Goal: Transaction & Acquisition: Purchase product/service

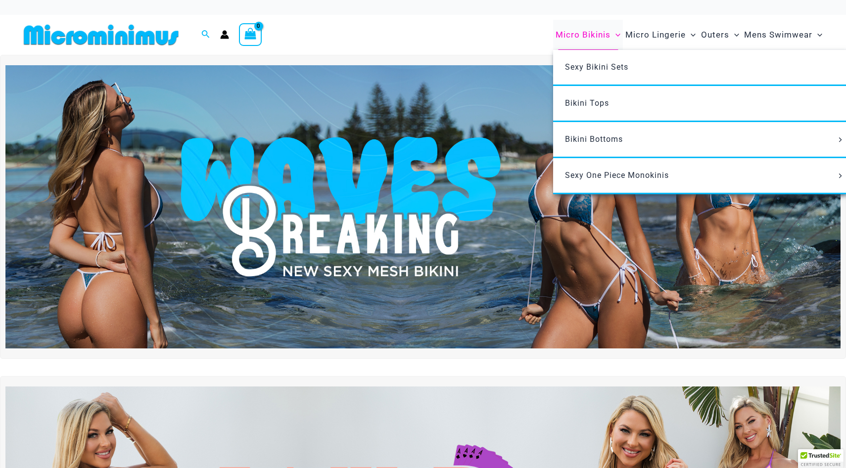
click at [579, 38] on span "Micro Bikinis" at bounding box center [582, 34] width 55 height 25
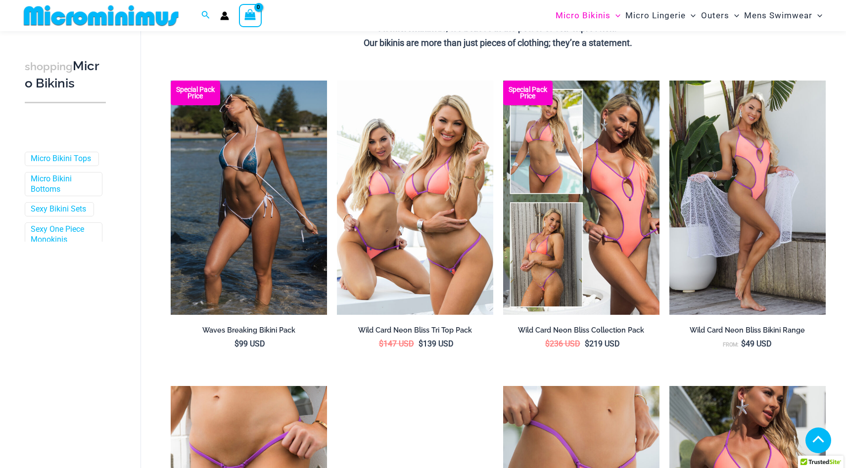
scroll to position [245, 0]
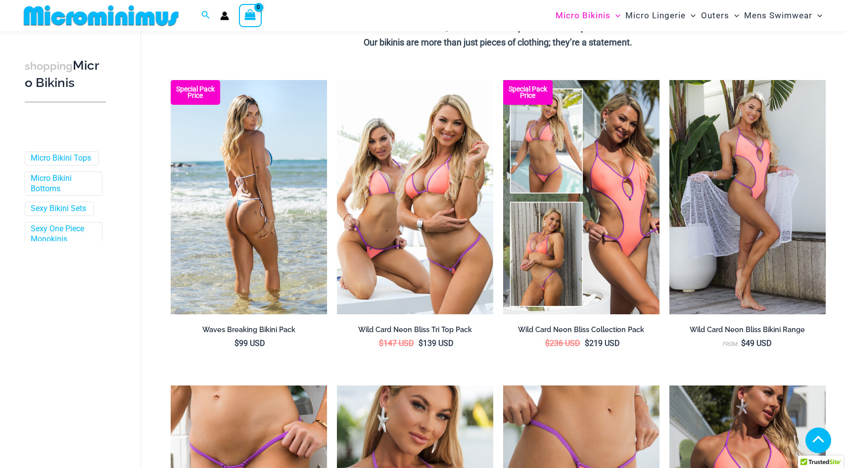
click at [284, 226] on img at bounding box center [249, 197] width 156 height 234
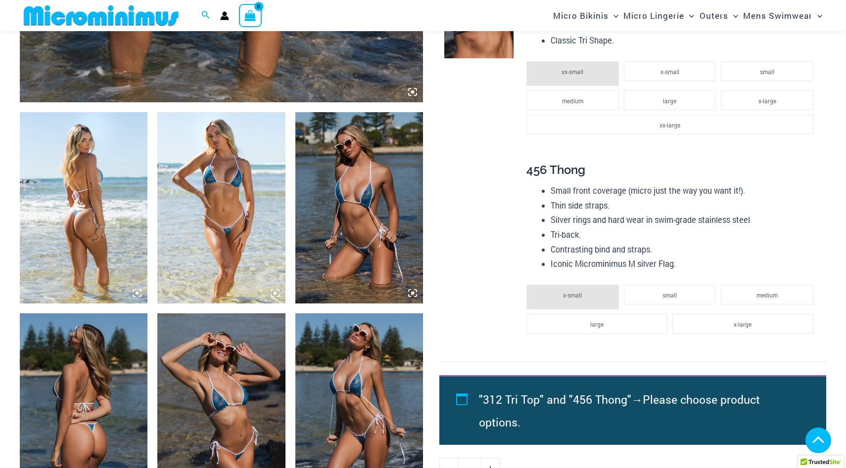
scroll to position [593, 0]
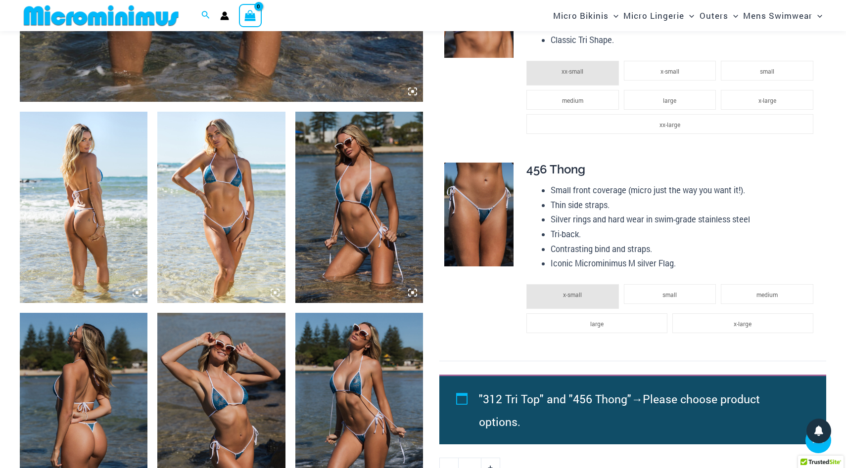
click at [360, 210] on img at bounding box center [359, 207] width 128 height 191
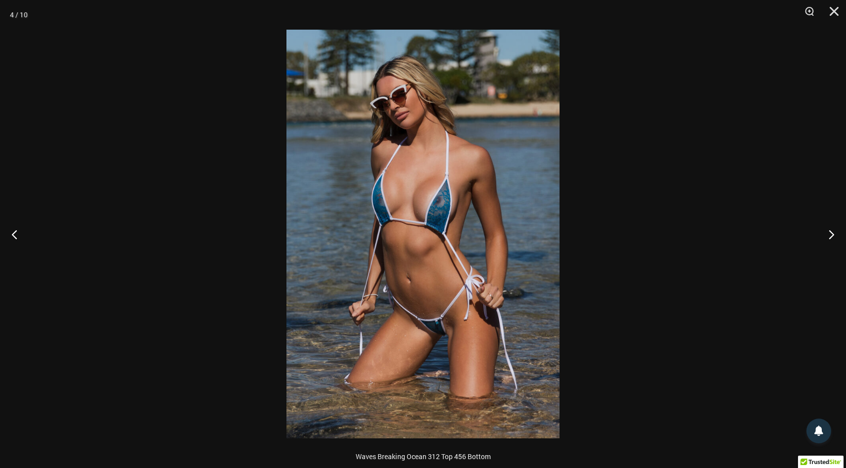
click at [408, 204] on img at bounding box center [422, 234] width 273 height 409
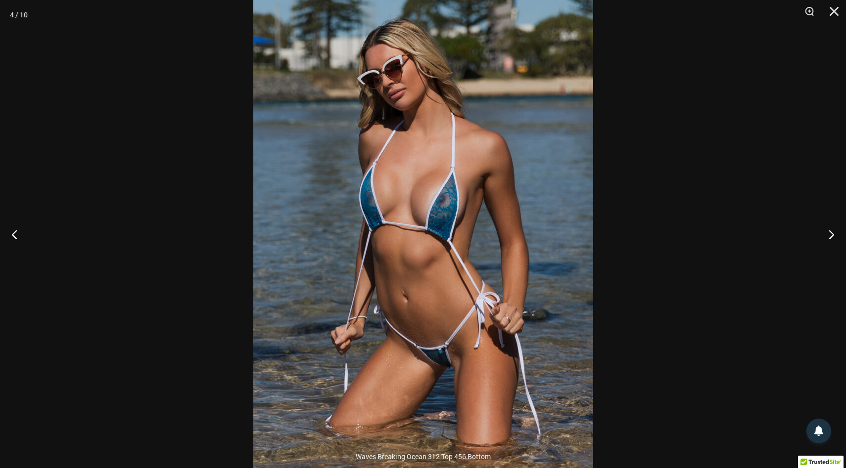
click at [408, 204] on img at bounding box center [423, 241] width 340 height 509
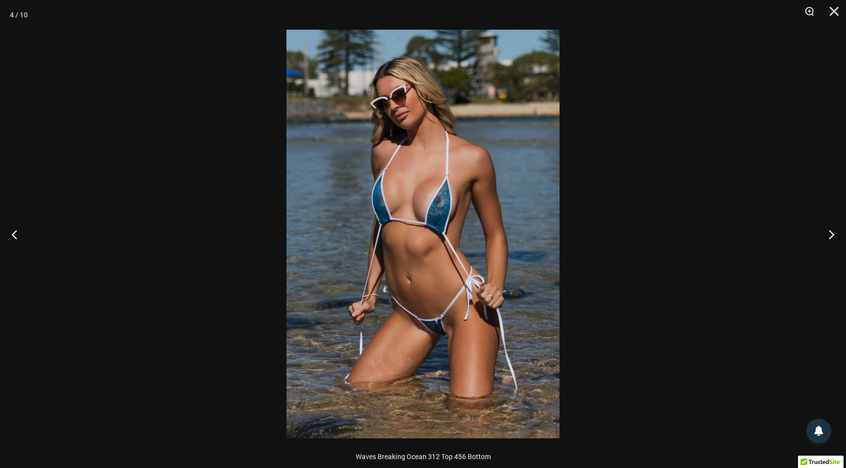
click at [233, 257] on div at bounding box center [423, 234] width 846 height 468
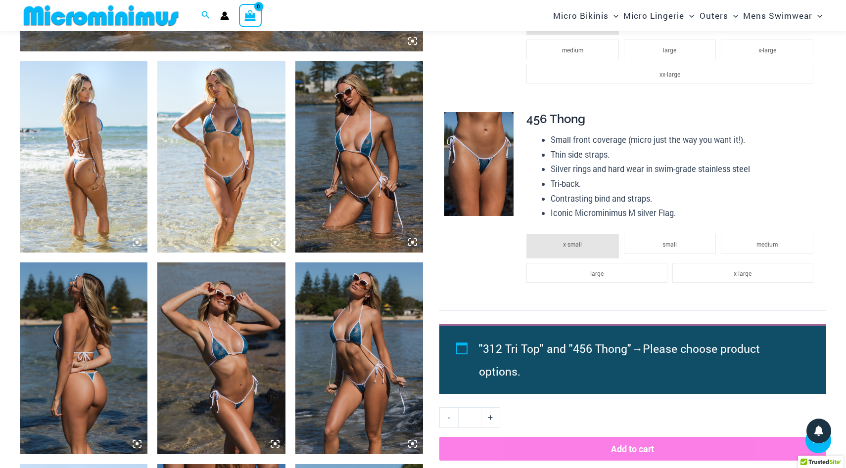
scroll to position [656, 0]
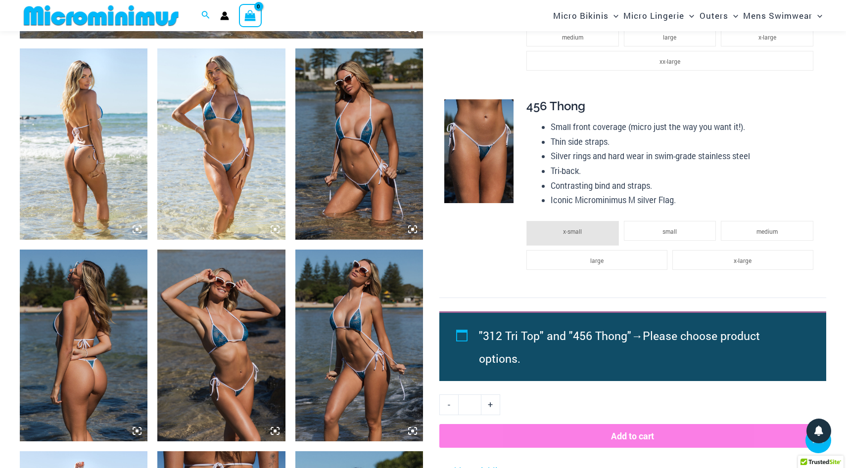
click at [232, 310] on img at bounding box center [221, 345] width 128 height 191
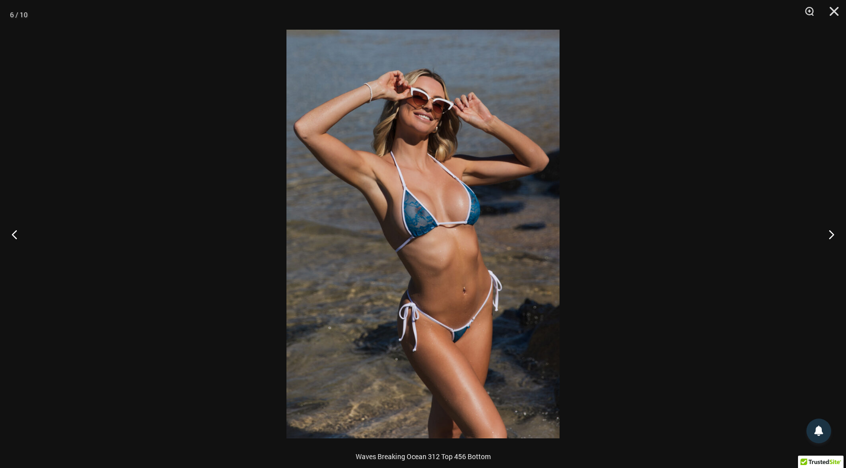
click at [209, 308] on div at bounding box center [423, 234] width 846 height 468
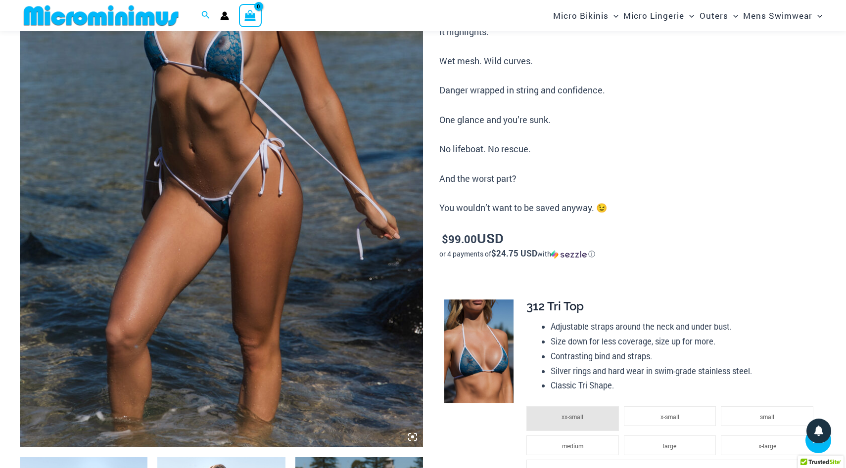
scroll to position [143, 0]
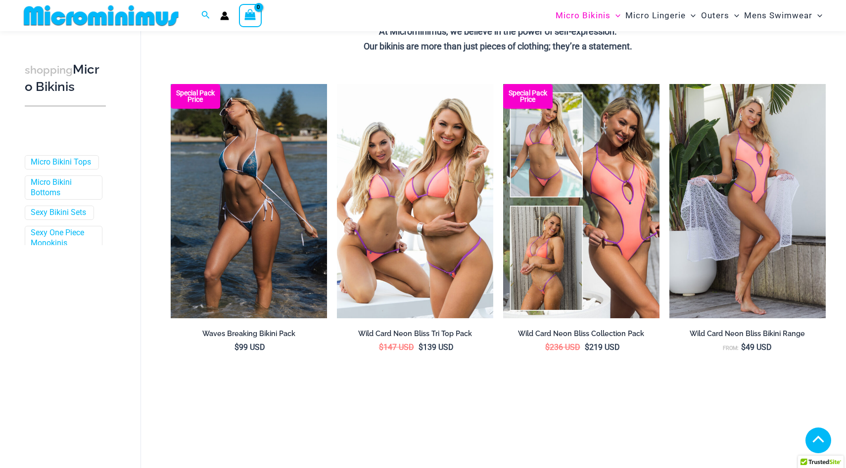
scroll to position [242, 0]
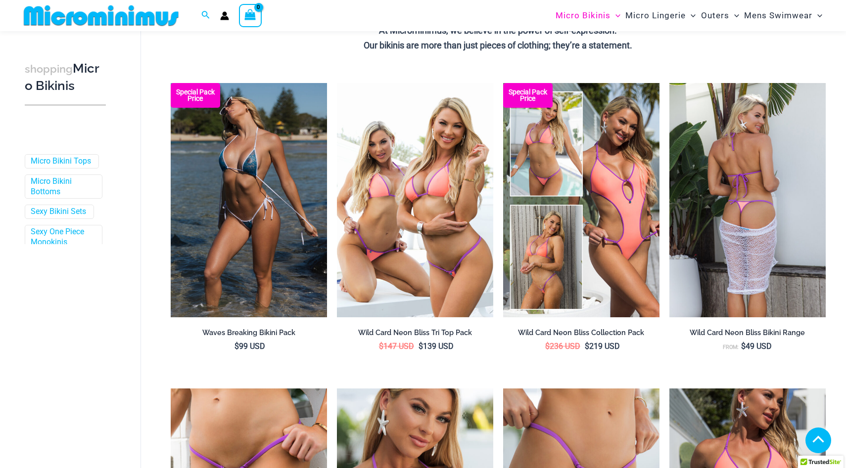
click at [774, 257] on img at bounding box center [747, 200] width 156 height 234
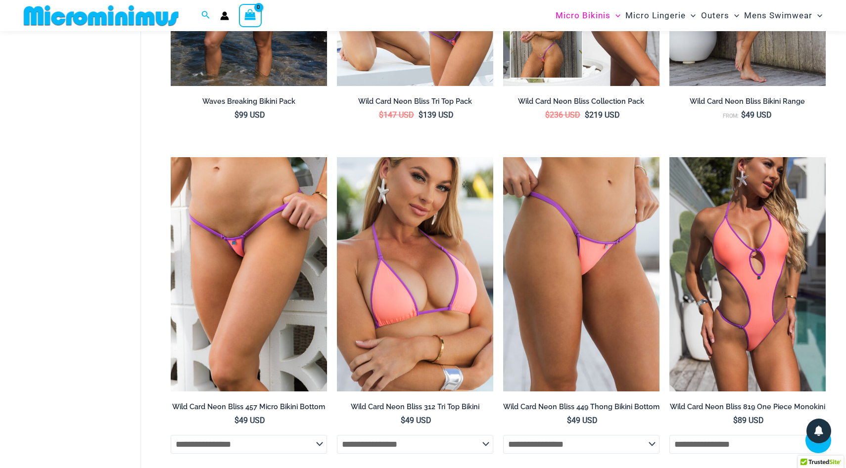
scroll to position [475, 0]
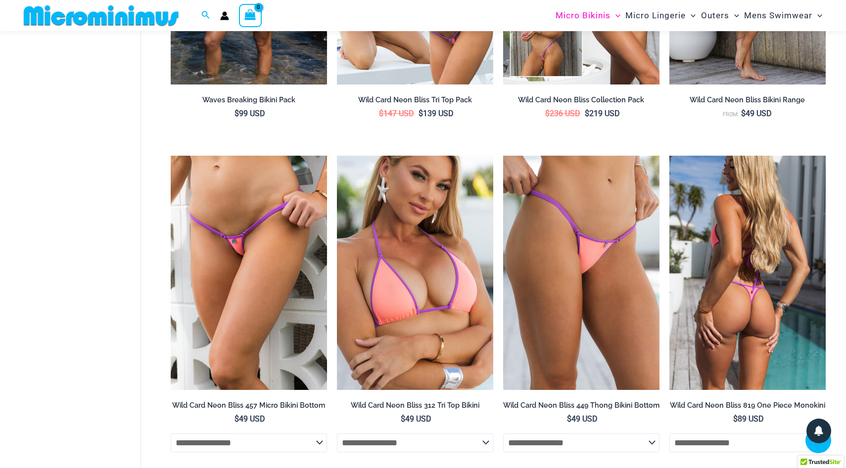
click at [737, 267] on img at bounding box center [747, 273] width 156 height 234
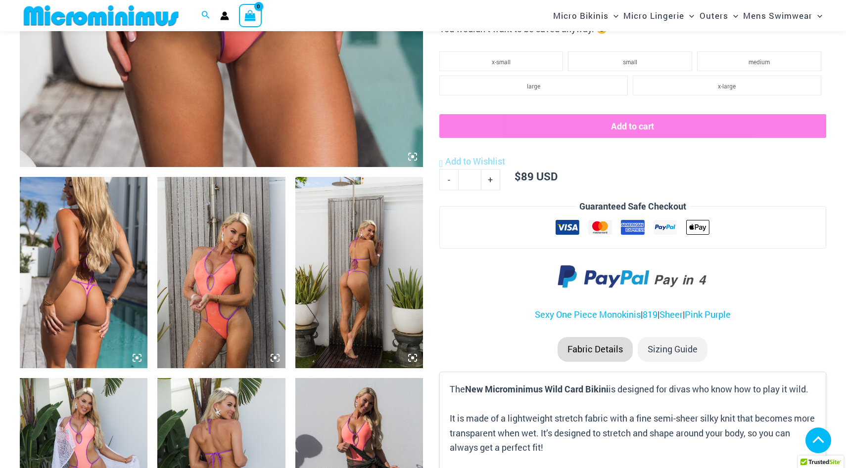
scroll to position [535, 0]
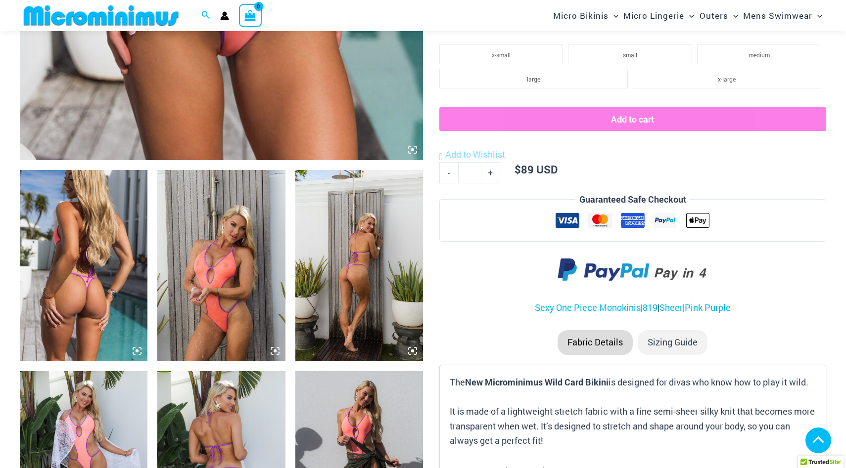
click at [266, 263] on img at bounding box center [221, 265] width 128 height 191
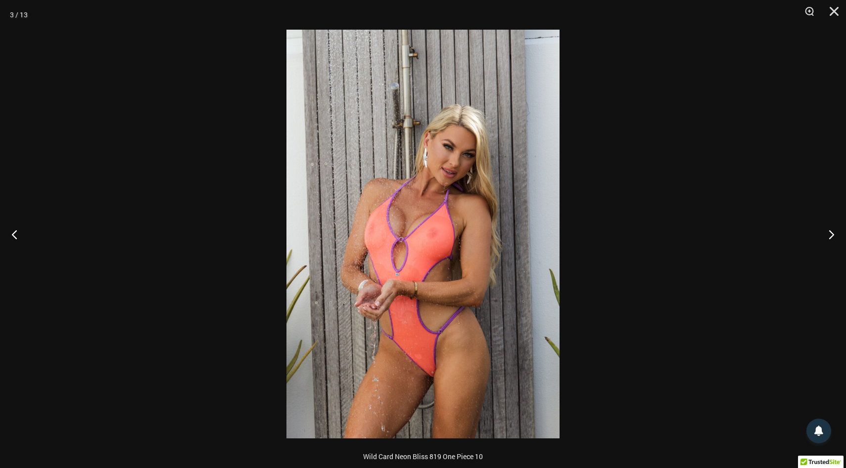
click at [451, 232] on img at bounding box center [422, 234] width 273 height 409
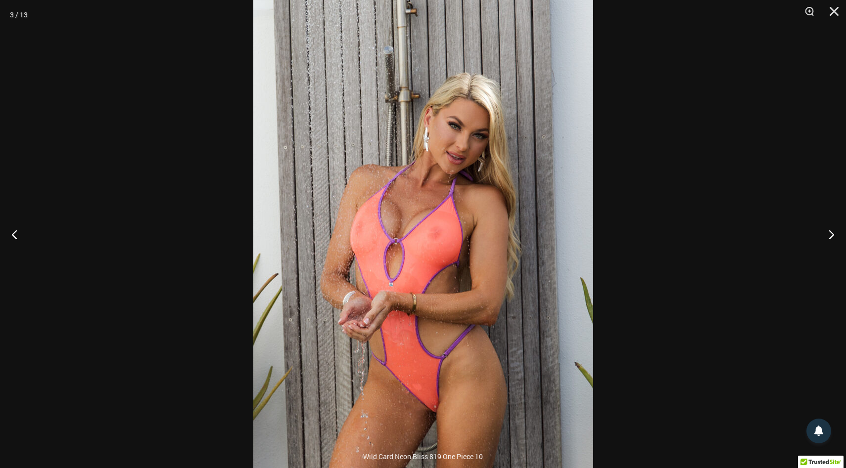
click at [165, 300] on div at bounding box center [423, 234] width 846 height 468
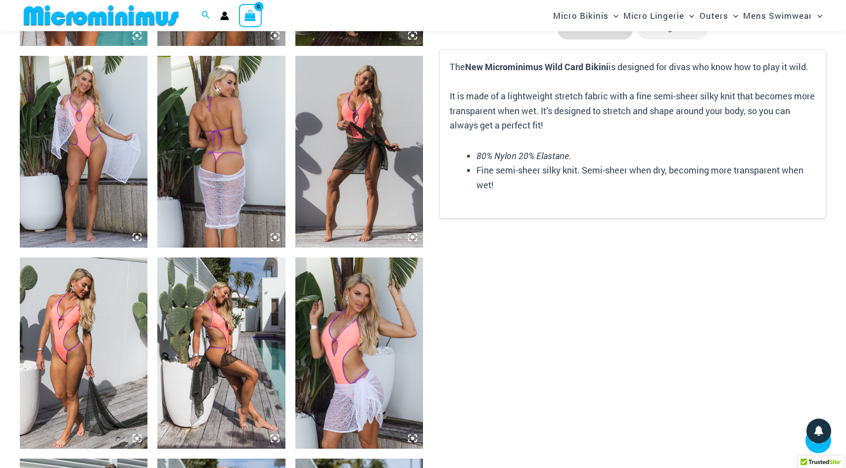
scroll to position [863, 0]
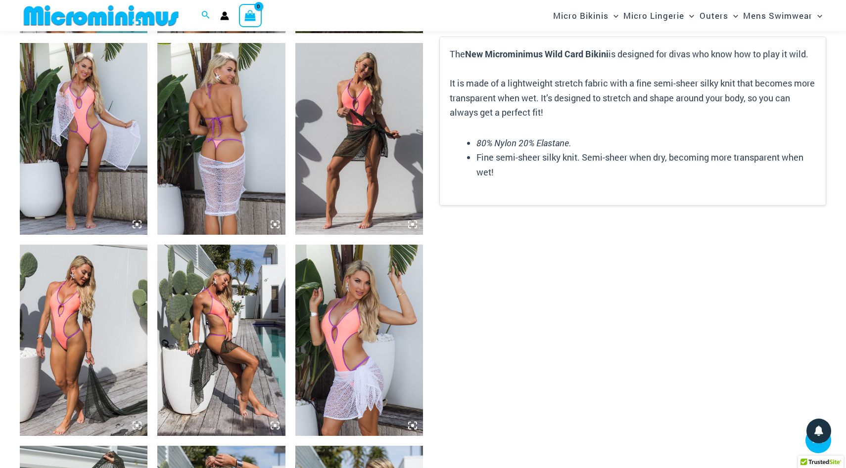
click at [328, 318] on img at bounding box center [359, 340] width 128 height 191
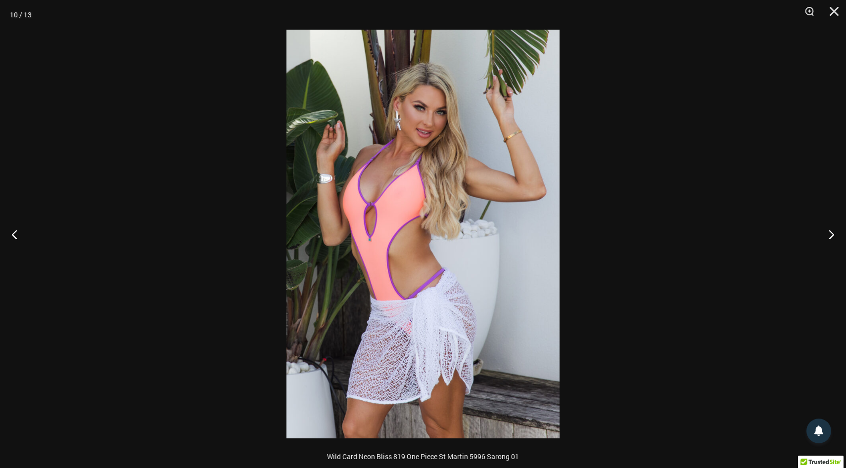
click at [215, 284] on div at bounding box center [423, 234] width 846 height 468
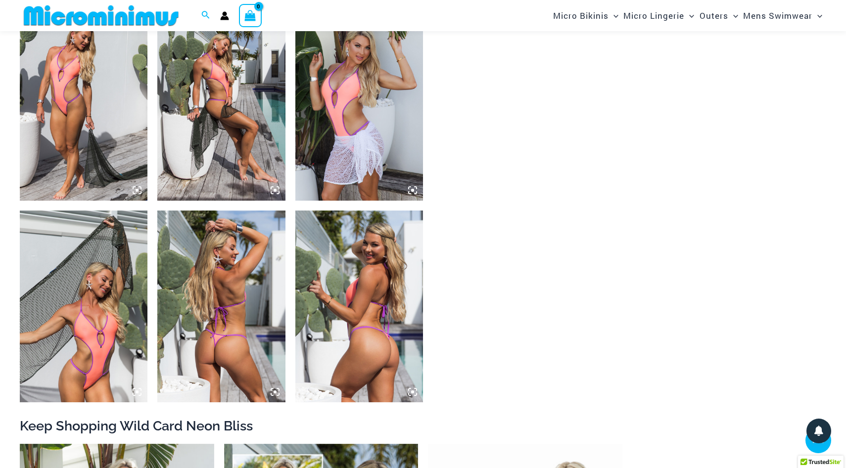
scroll to position [1152, 0]
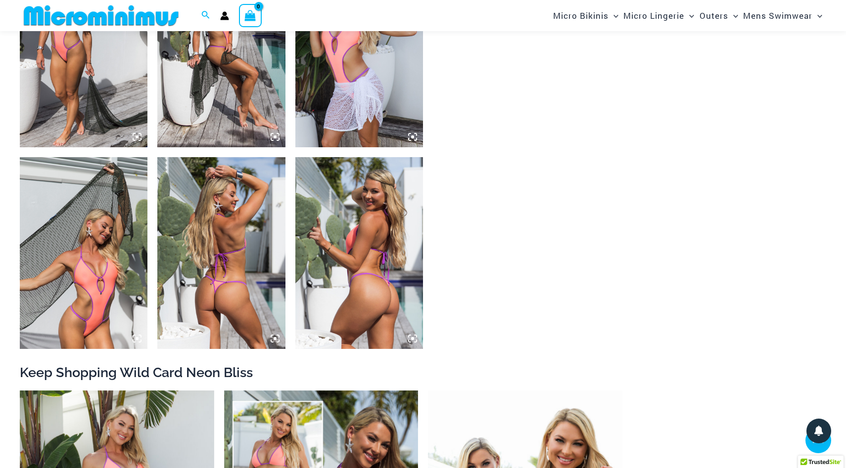
click at [95, 281] on img at bounding box center [84, 252] width 128 height 191
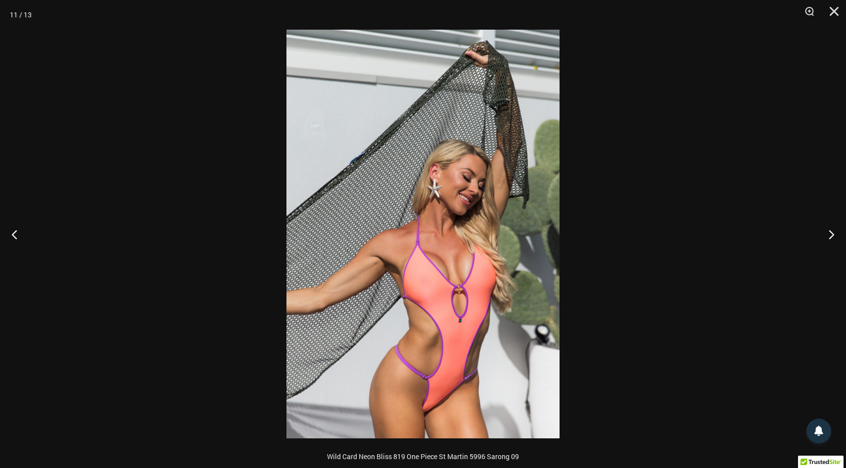
click at [163, 262] on div at bounding box center [423, 234] width 846 height 468
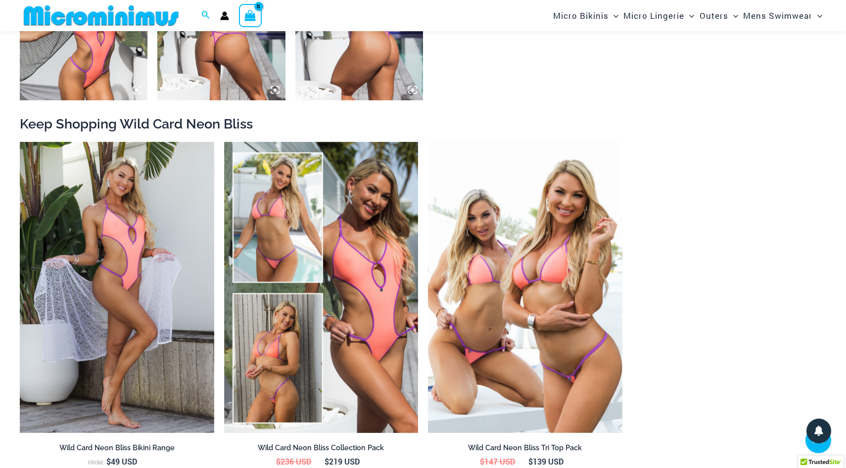
scroll to position [1405, 0]
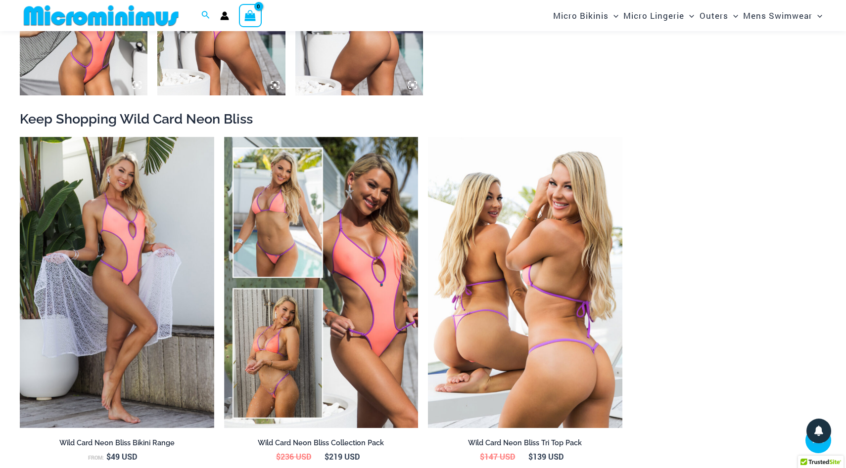
click at [480, 261] on img at bounding box center [525, 282] width 194 height 291
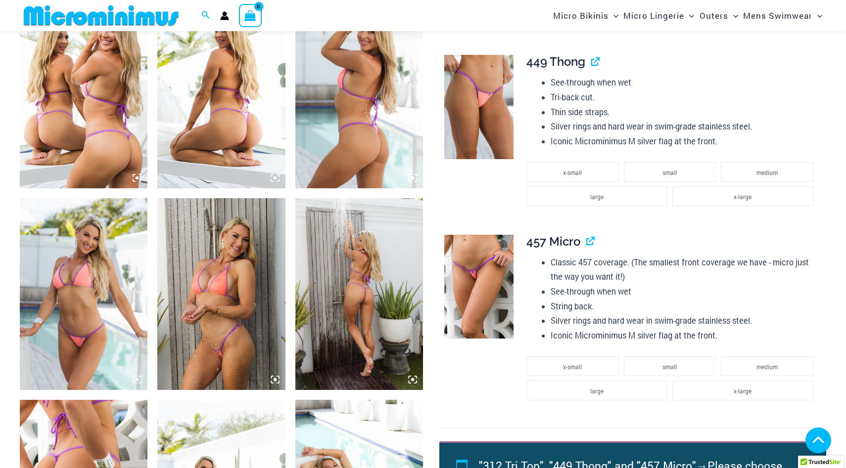
scroll to position [709, 0]
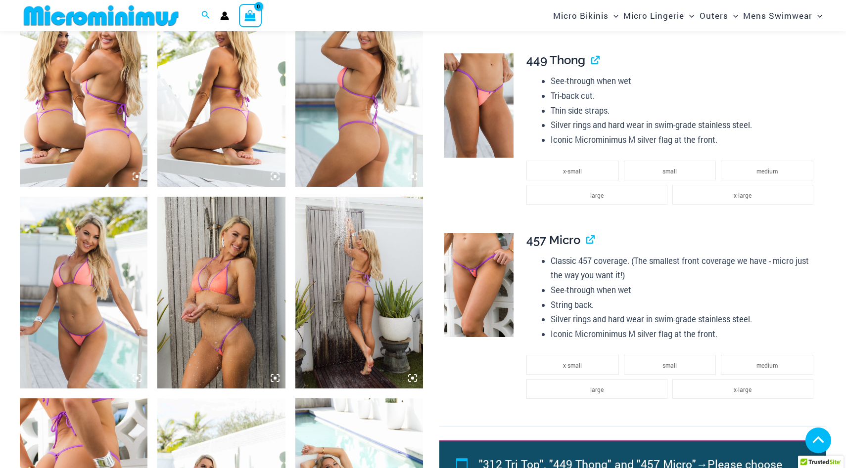
click at [211, 290] on img at bounding box center [221, 292] width 128 height 191
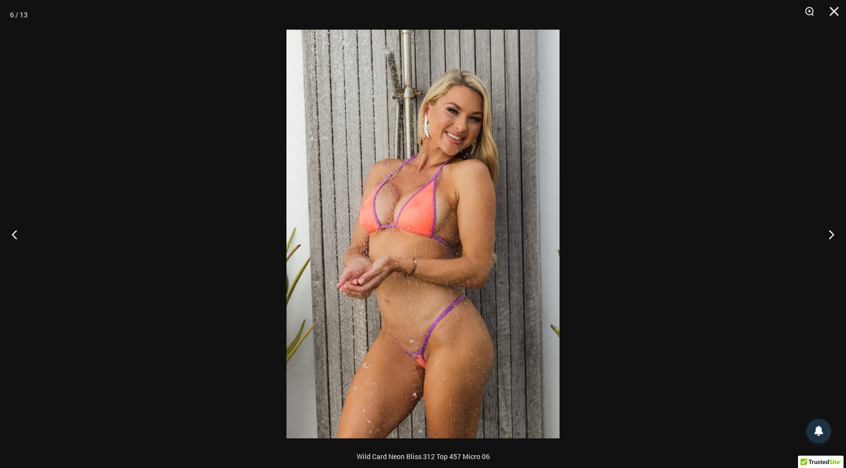
click at [188, 282] on div at bounding box center [423, 234] width 846 height 468
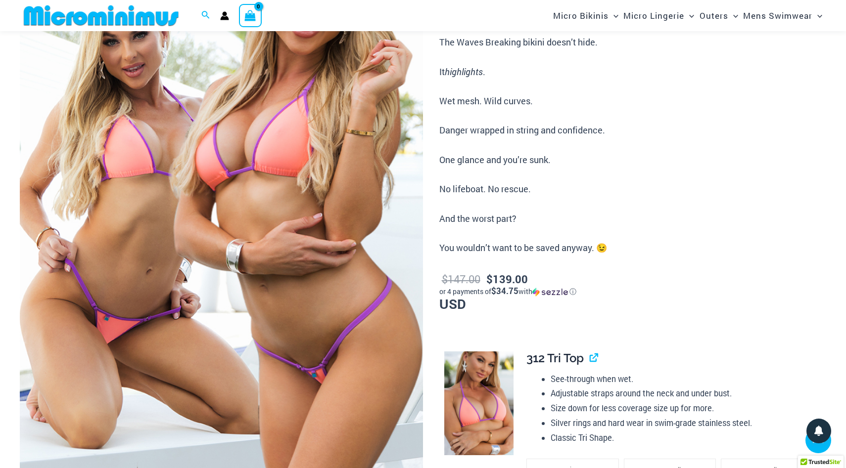
scroll to position [0, 0]
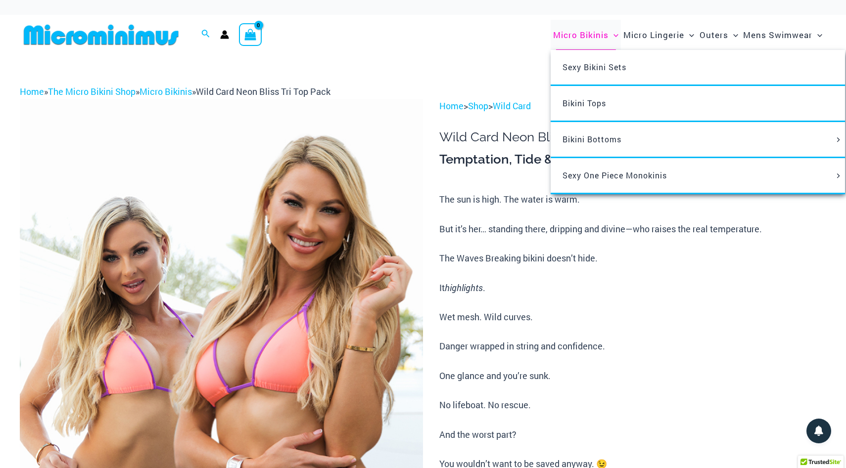
click at [584, 30] on span "Micro Bikinis" at bounding box center [580, 34] width 55 height 25
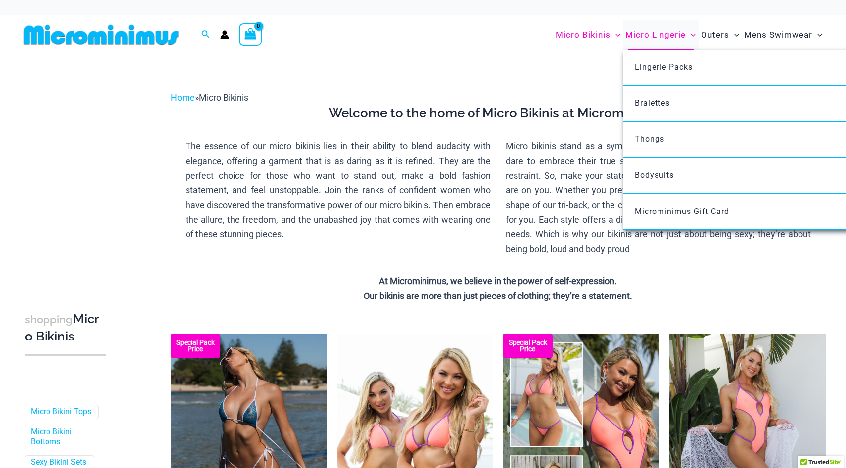
click at [651, 31] on span "Micro Lingerie" at bounding box center [655, 34] width 60 height 25
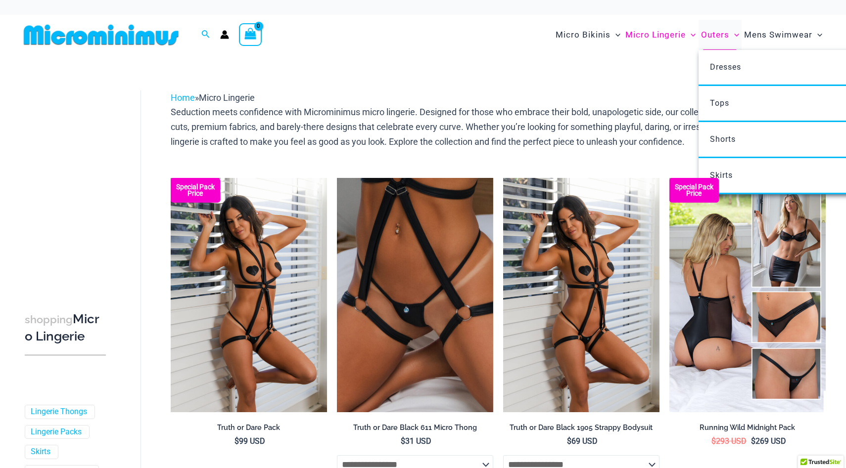
click at [710, 35] on span "Outers" at bounding box center [715, 34] width 28 height 25
